Goal: Information Seeking & Learning: Learn about a topic

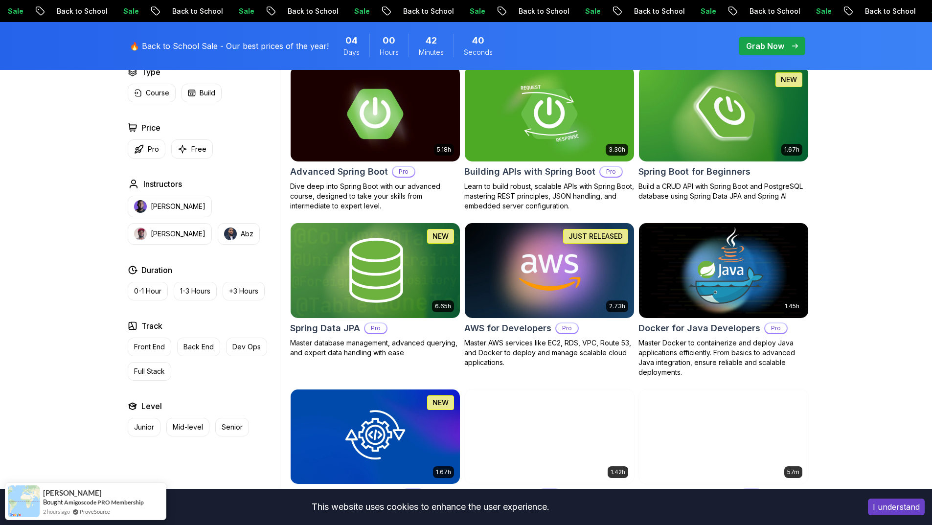
scroll to position [391, 0]
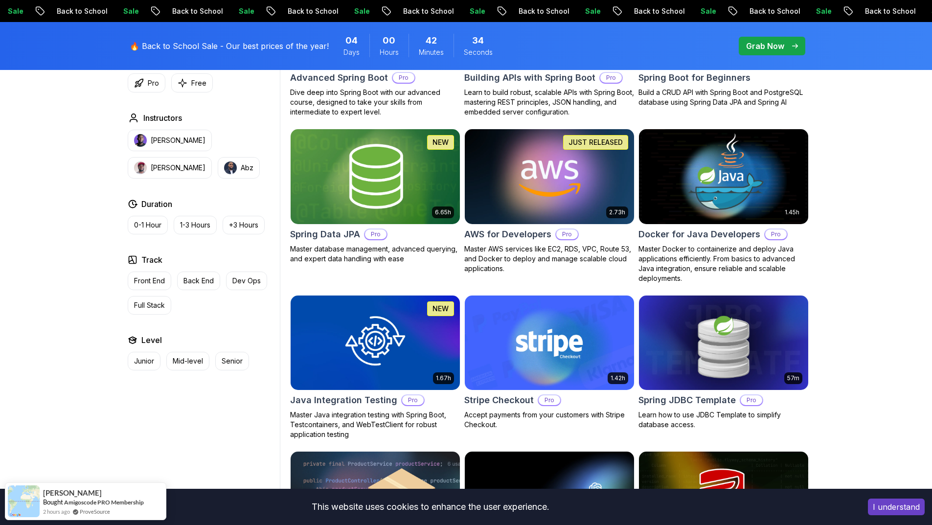
click at [614, 179] on body "Sale Back to School Sale Back to School Sale Back to School Sale Back to School…" at bounding box center [466, 442] width 932 height 1667
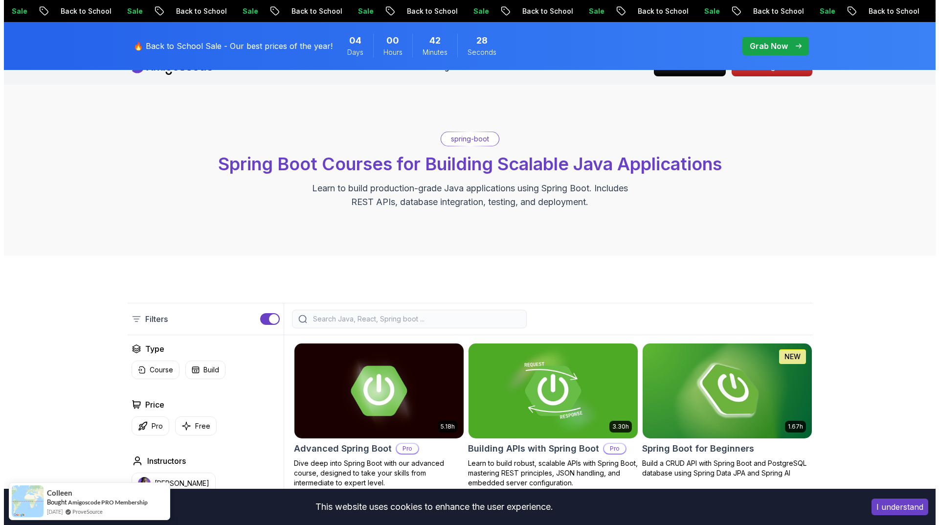
scroll to position [0, 0]
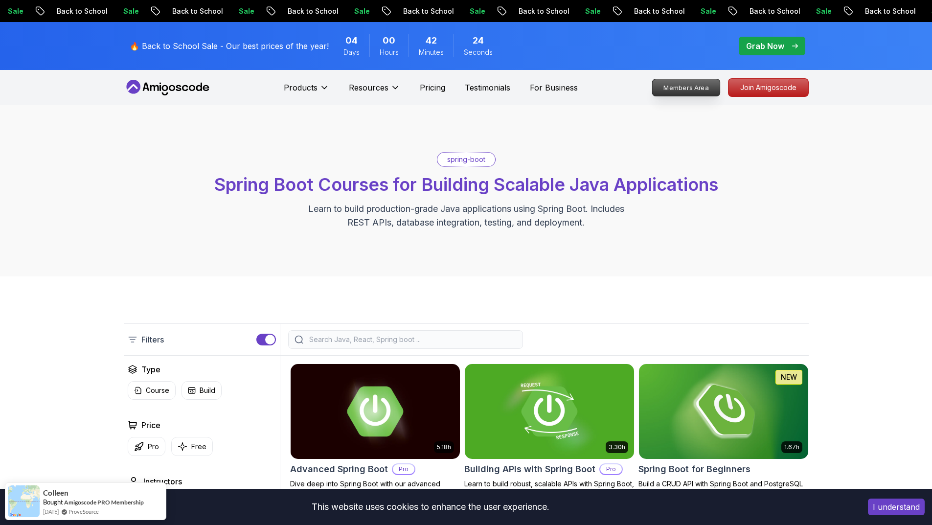
click at [703, 85] on p "Members Area" at bounding box center [686, 87] width 68 height 17
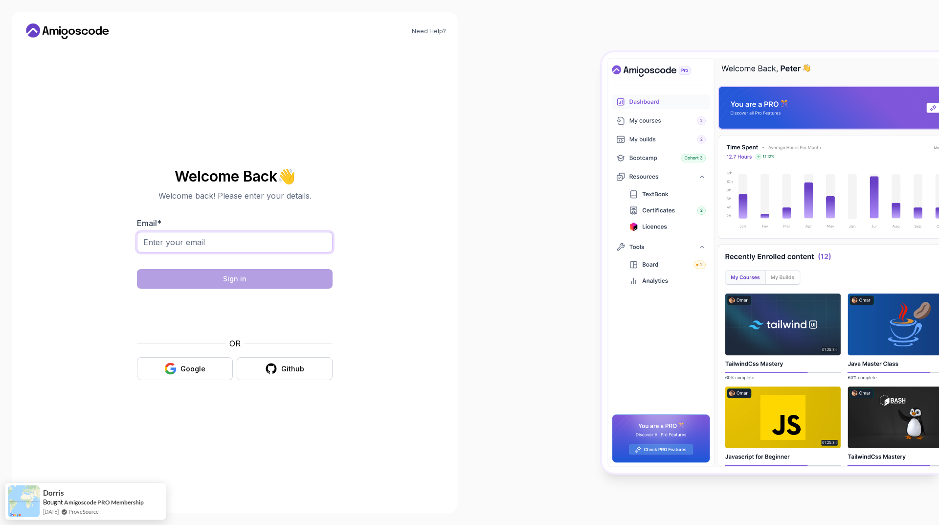
click at [274, 246] on input "Email *" at bounding box center [235, 242] width 196 height 21
type input "[EMAIL_ADDRESS][DOMAIN_NAME]"
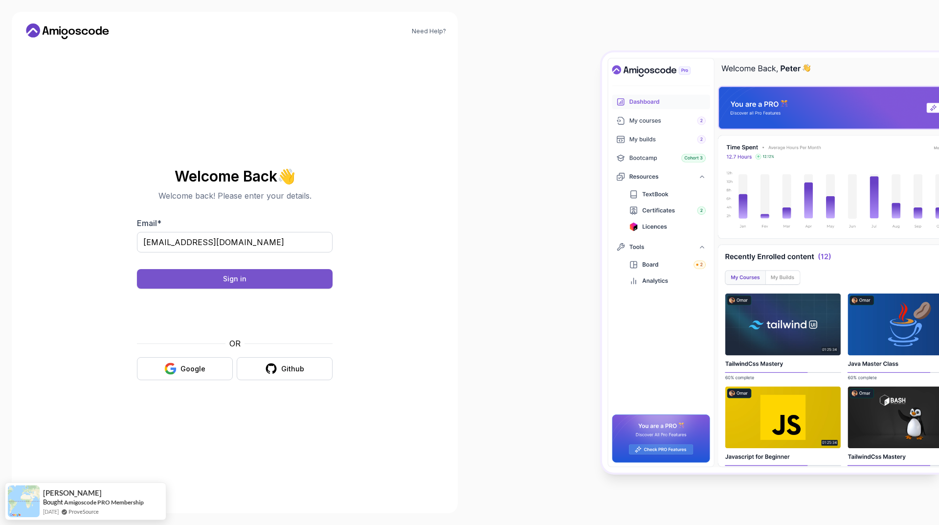
click at [261, 283] on button "Sign in" at bounding box center [235, 279] width 196 height 20
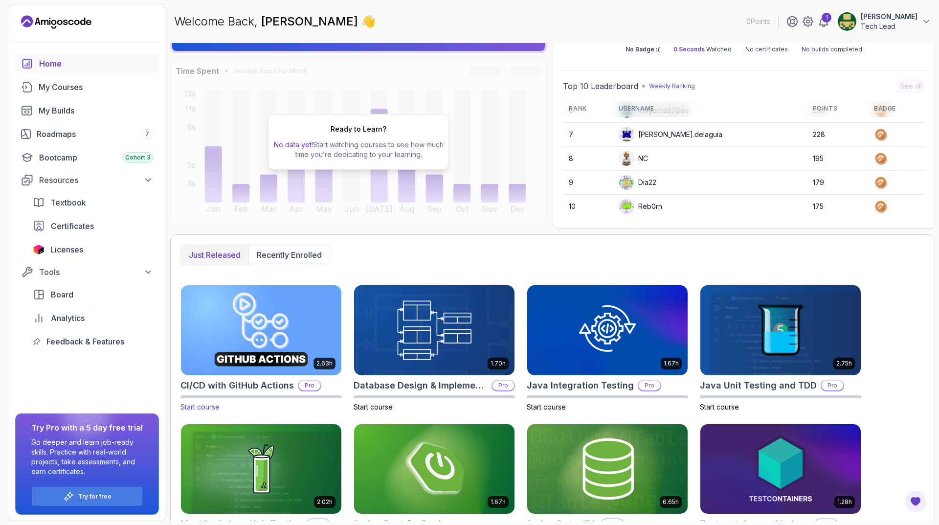
scroll to position [102, 0]
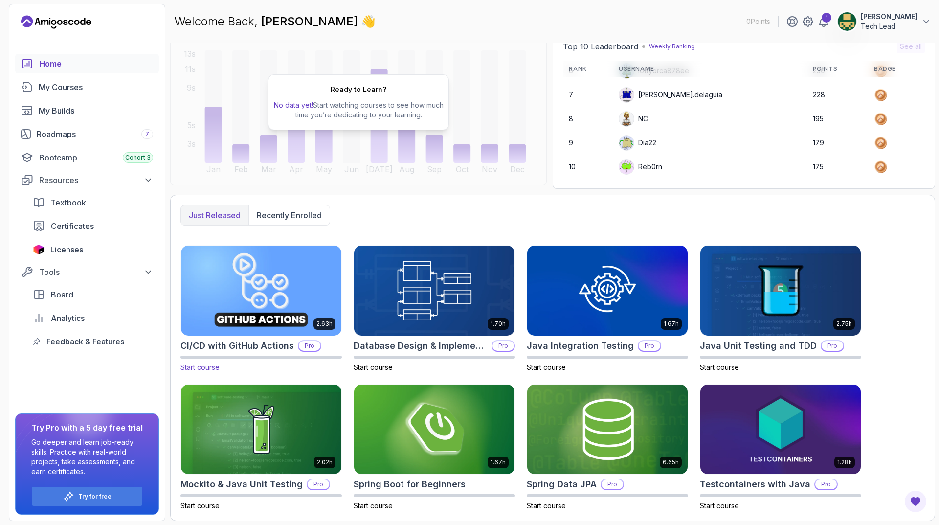
drag, startPoint x: 288, startPoint y: 215, endPoint x: 297, endPoint y: 252, distance: 38.3
click at [241, 250] on div "Just released Recently enrolled 2.63h CI/CD with GitHub Actions Pro Start cours…" at bounding box center [552, 358] width 765 height 326
click at [285, 212] on p "Recently enrolled" at bounding box center [289, 215] width 65 height 12
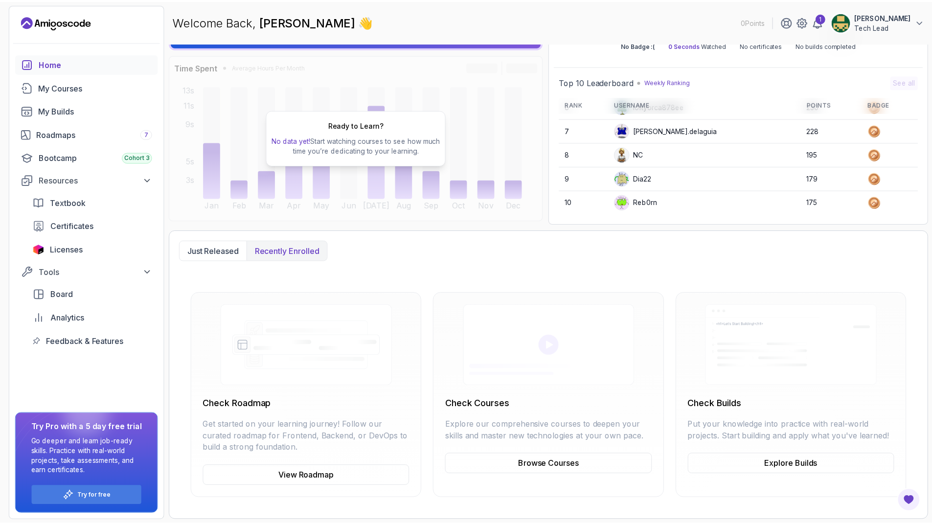
scroll to position [67, 0]
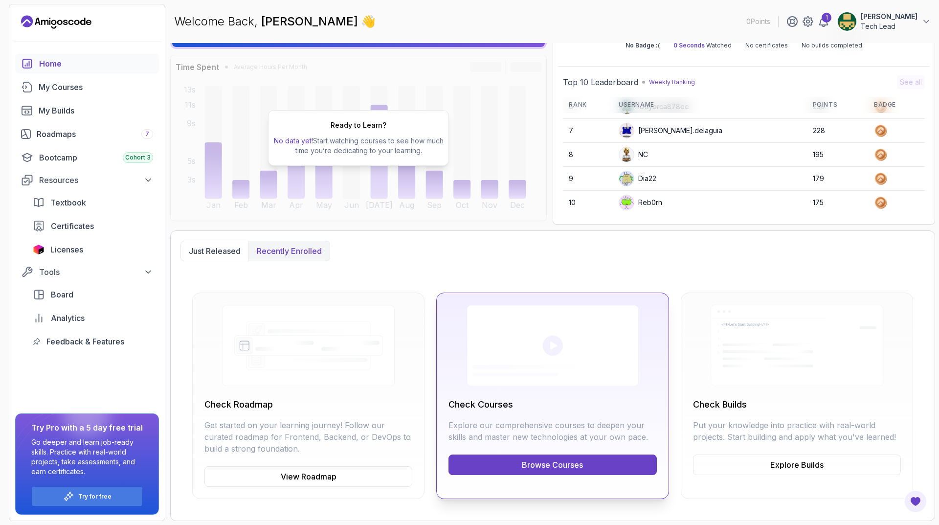
click at [563, 464] on link "Browse Courses" at bounding box center [553, 464] width 208 height 21
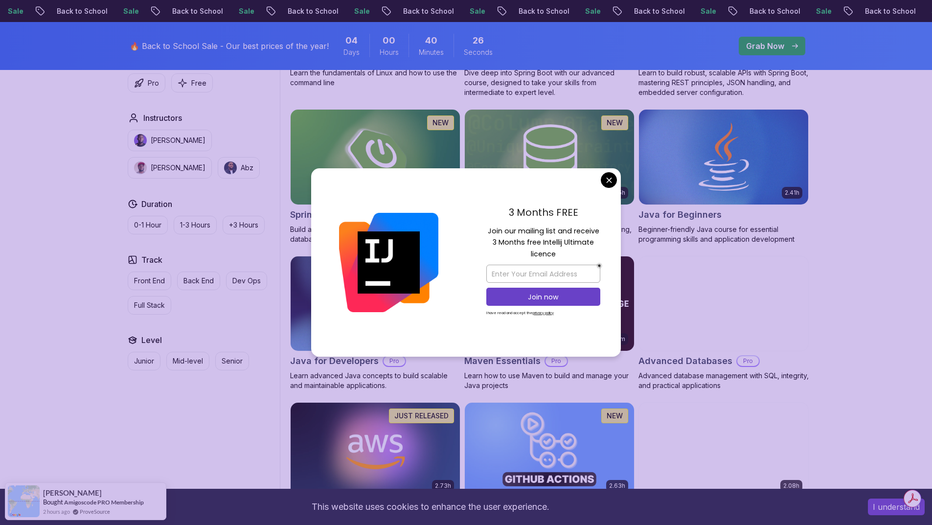
scroll to position [440, 0]
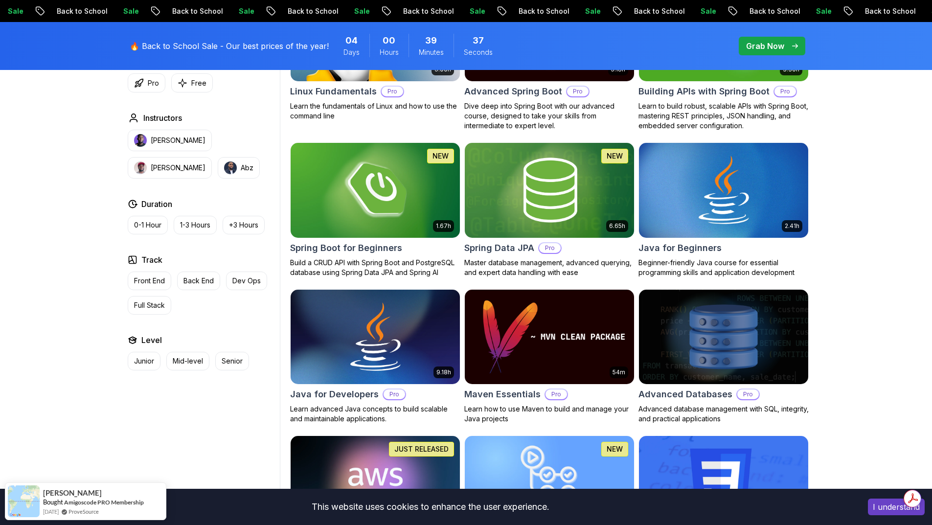
scroll to position [98, 0]
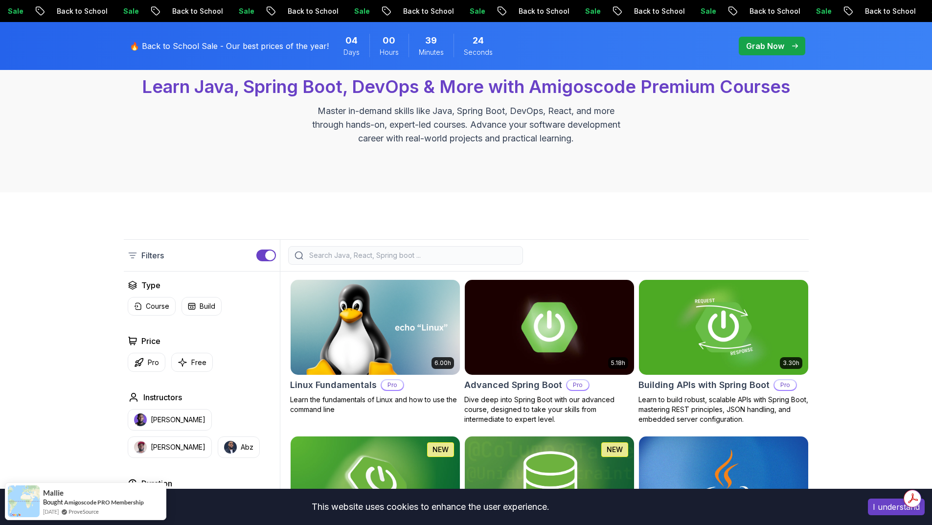
click at [761, 51] on p "Grab Now" at bounding box center [765, 46] width 38 height 12
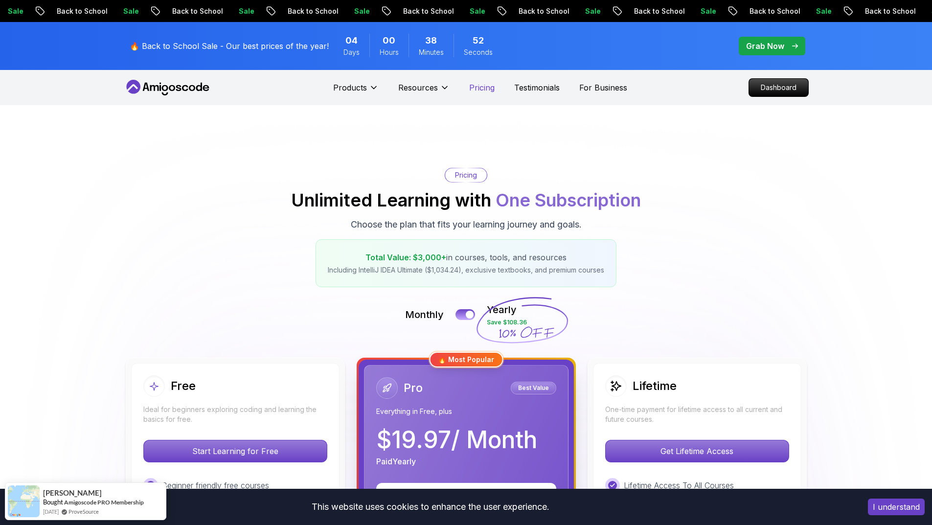
click at [490, 89] on p "Pricing" at bounding box center [481, 88] width 25 height 12
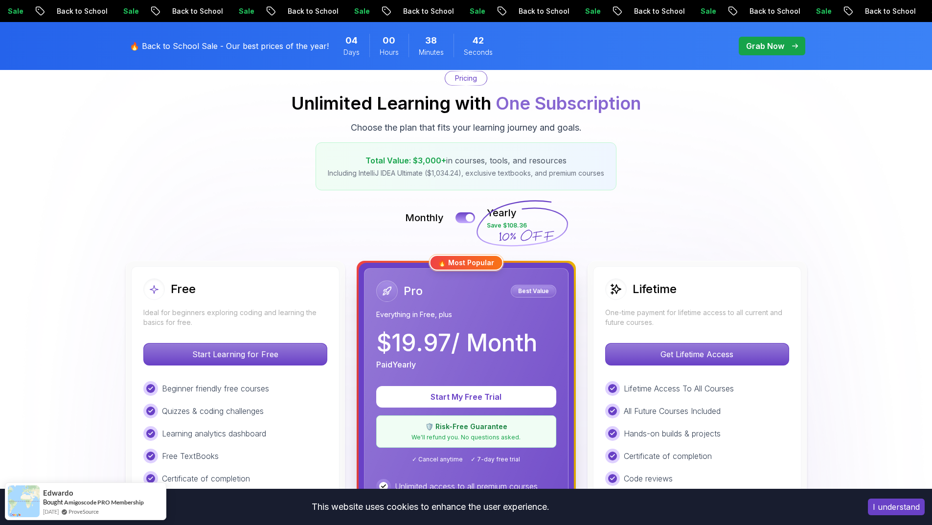
scroll to position [98, 0]
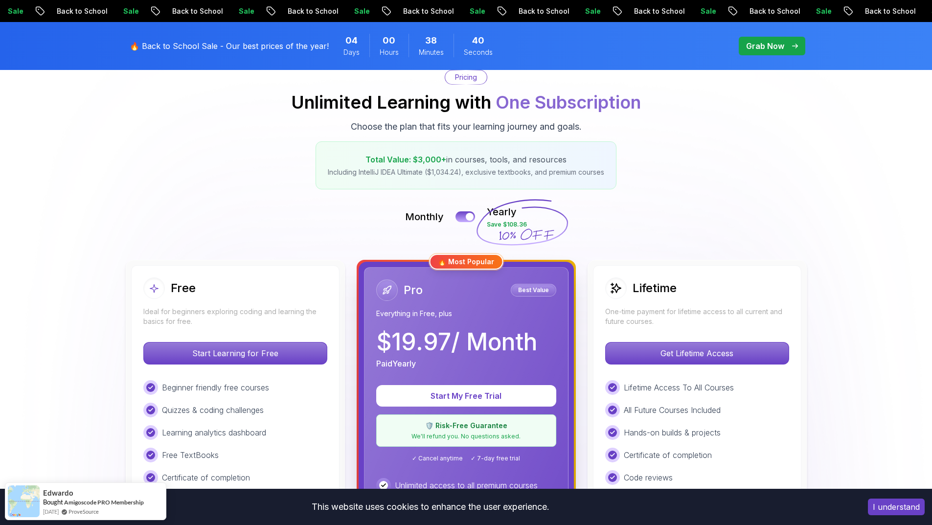
click at [267, 300] on div "Free Ideal for beginners exploring coding and learning the basics for free." at bounding box center [235, 301] width 184 height 49
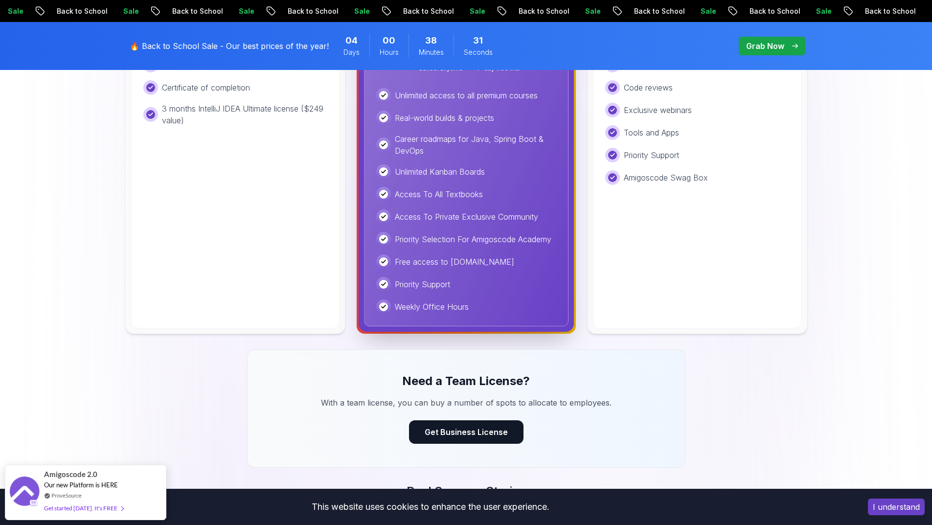
scroll to position [489, 0]
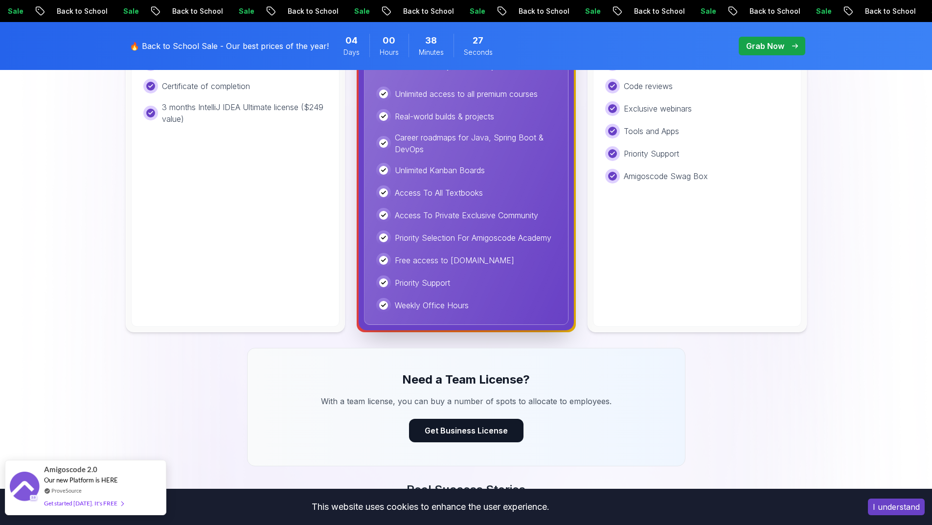
click at [99, 506] on div "Get started today. It's FREE" at bounding box center [83, 502] width 79 height 11
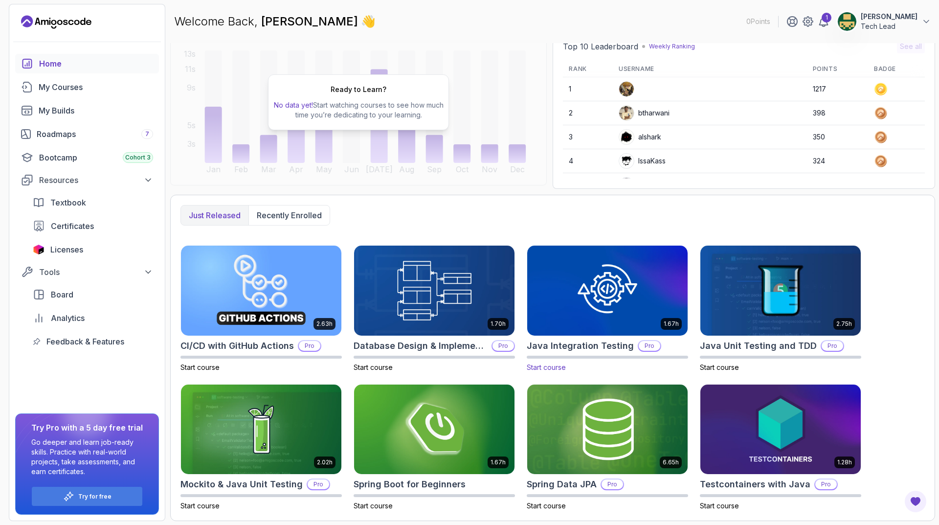
scroll to position [4, 0]
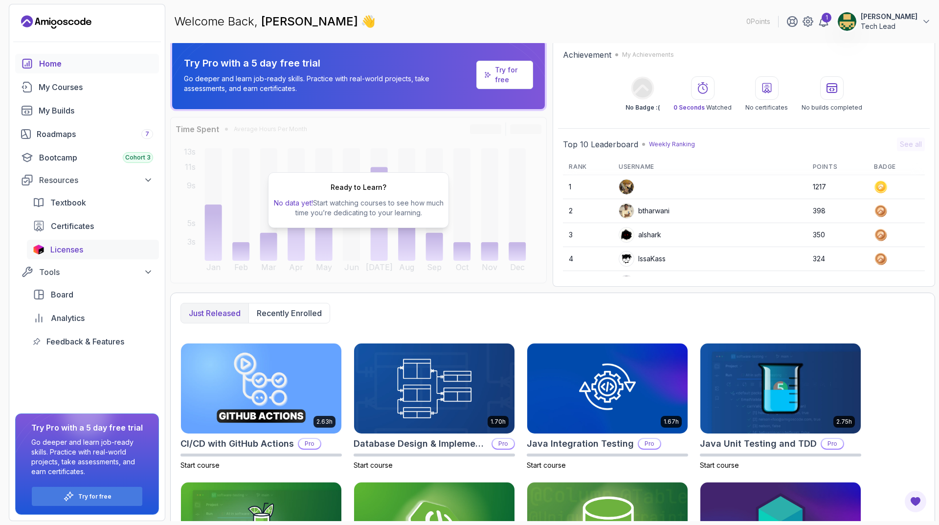
click at [68, 252] on span "Licenses" at bounding box center [66, 250] width 33 height 12
